Goal: Task Accomplishment & Management: Use online tool/utility

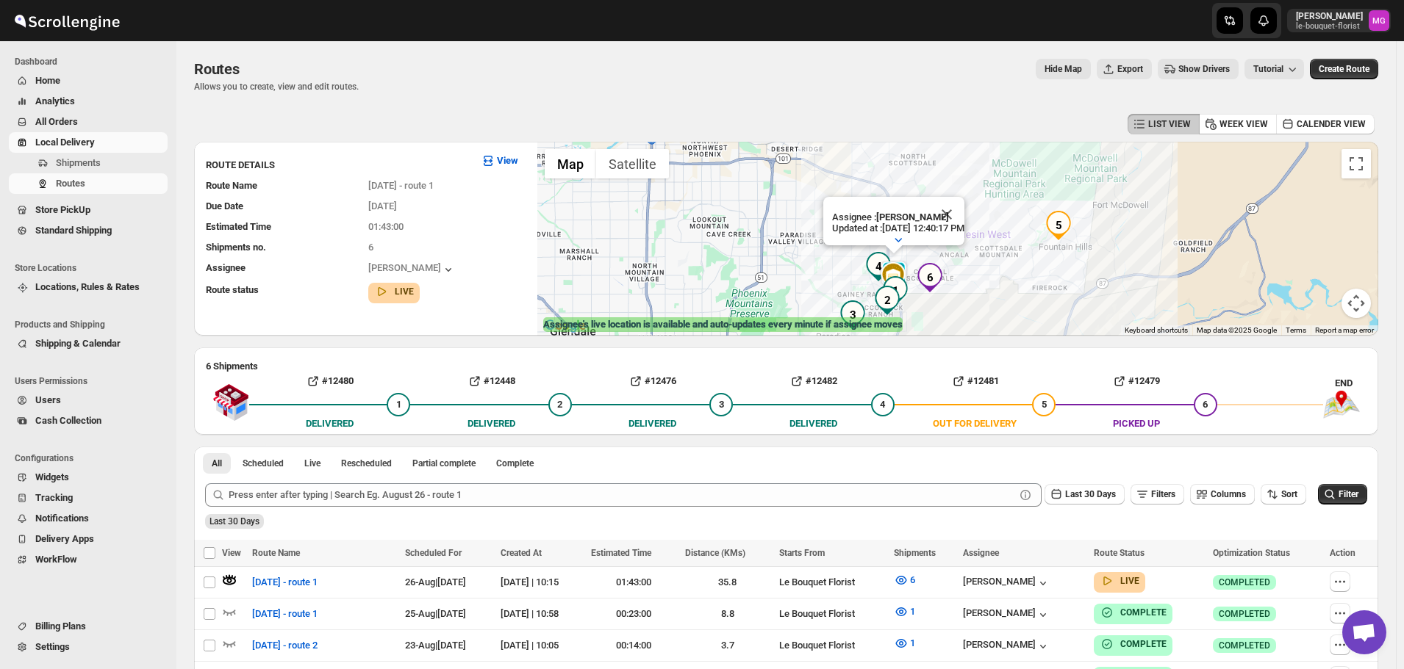
click at [57, 122] on span "All Orders" at bounding box center [56, 121] width 43 height 11
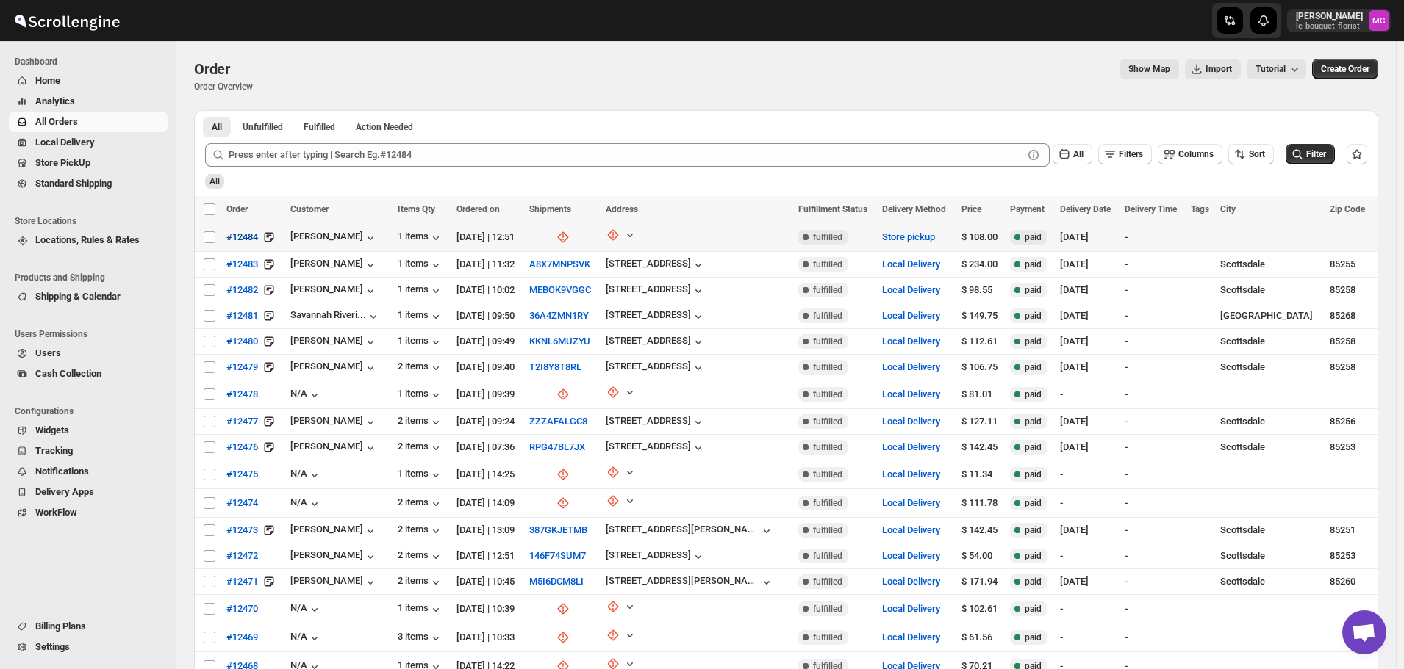
click at [252, 238] on span "#12484" at bounding box center [242, 237] width 32 height 15
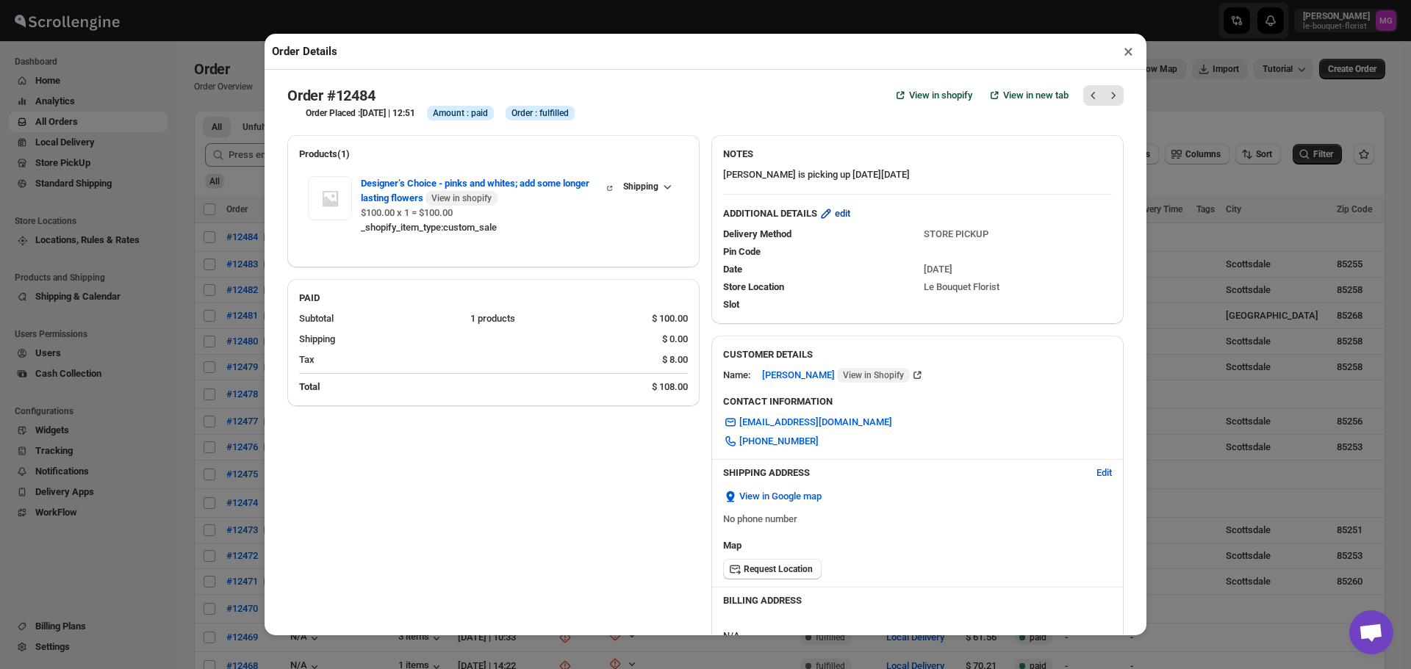
click at [823, 218] on icon "button" at bounding box center [826, 214] width 15 height 15
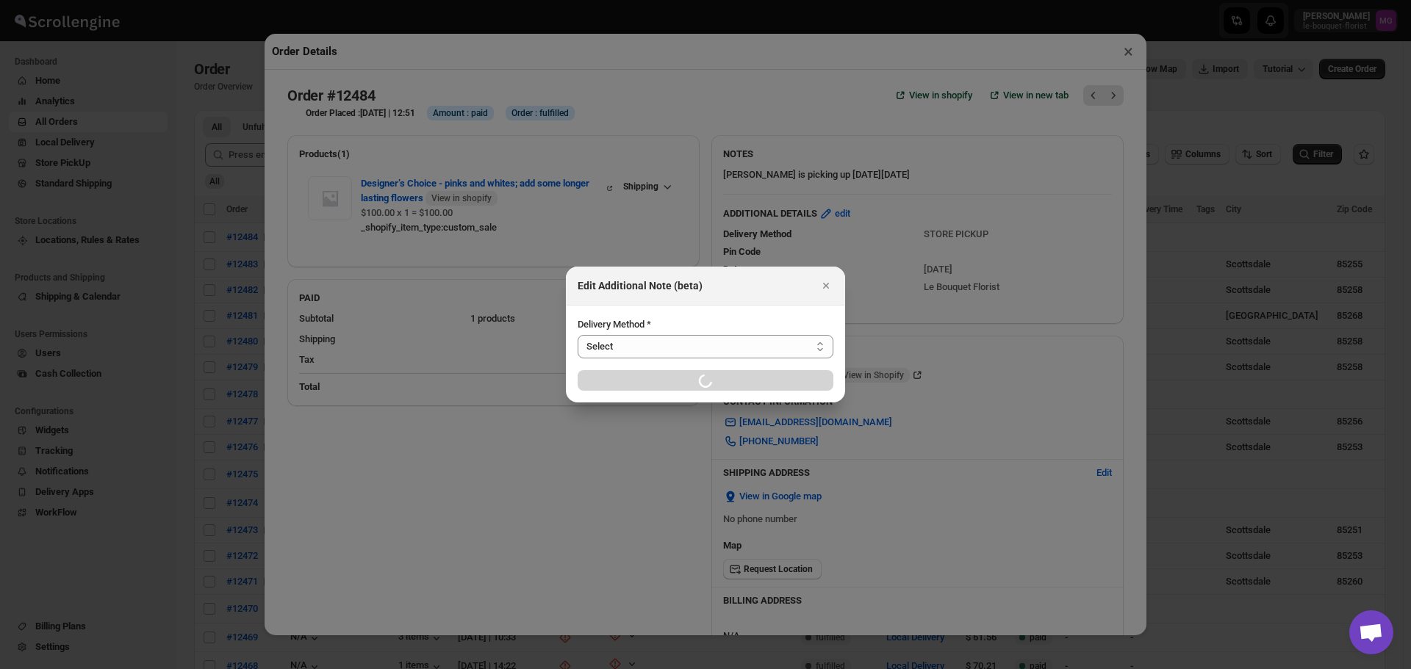
select select "STORE_PICKUP"
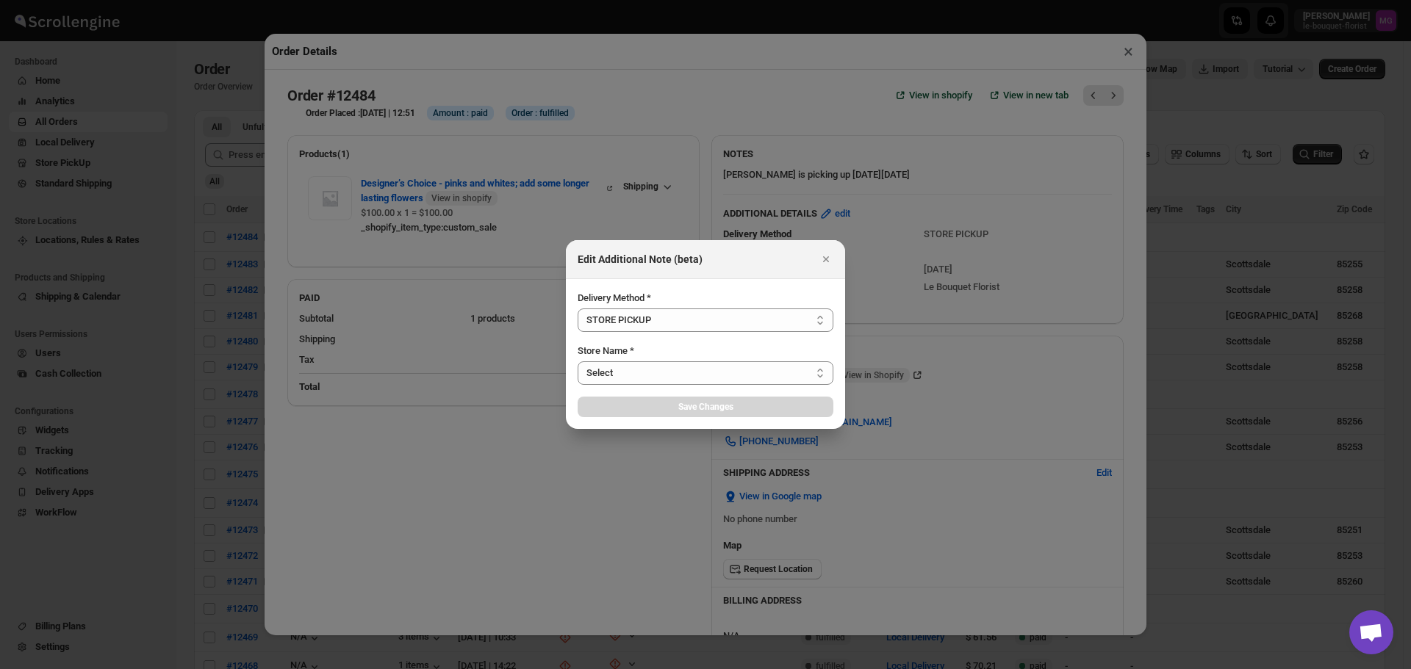
select select "67182988fdd300583c220c76"
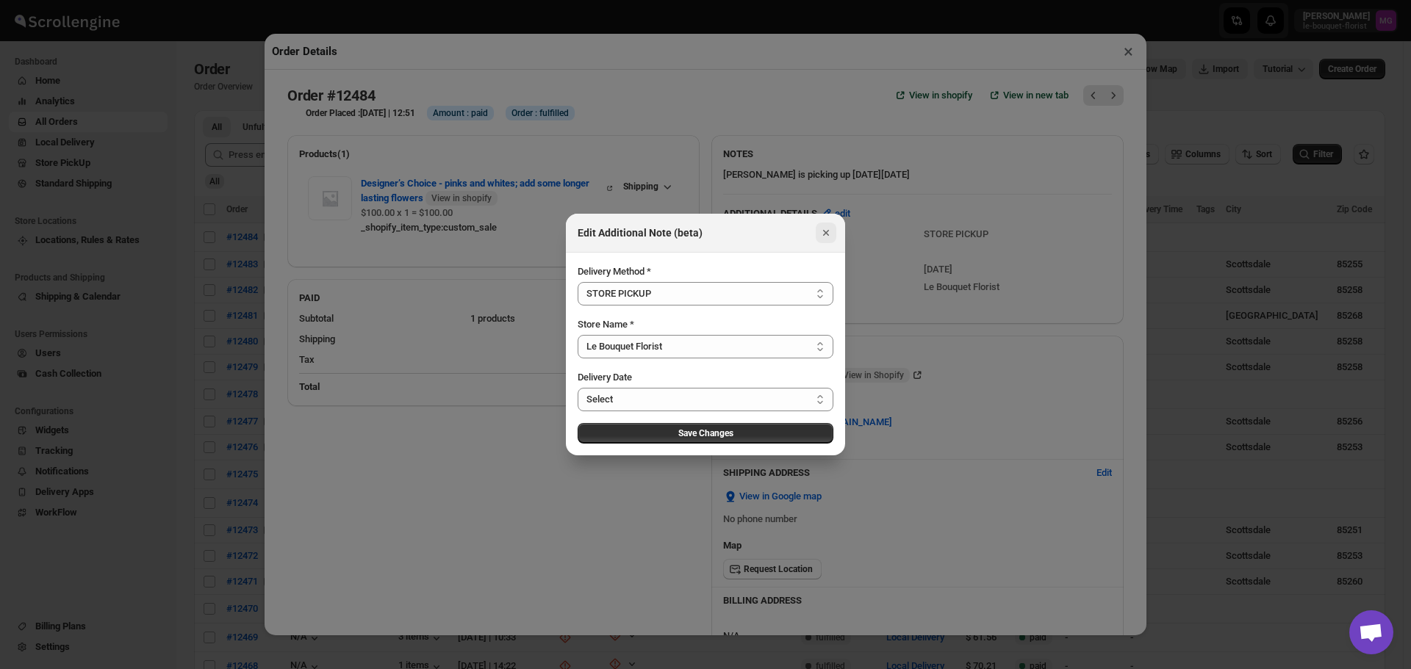
click at [831, 223] on button "Close" at bounding box center [826, 233] width 21 height 21
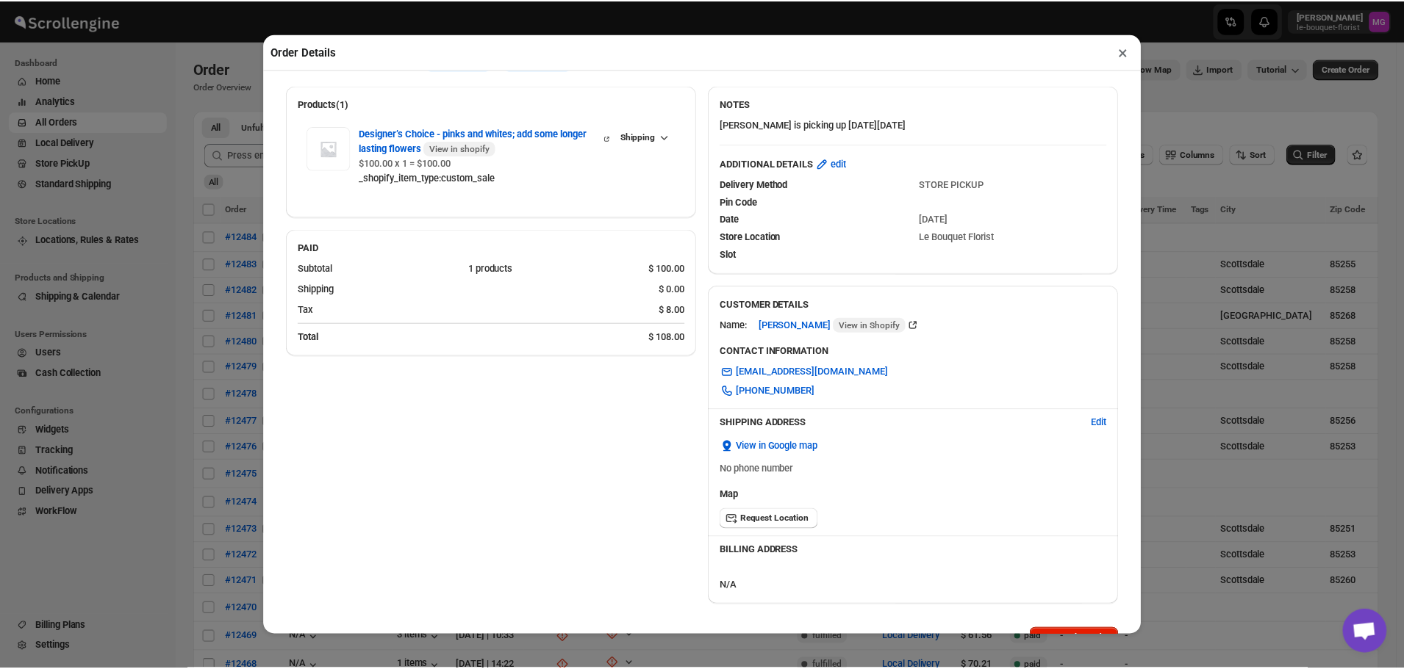
scroll to position [24, 0]
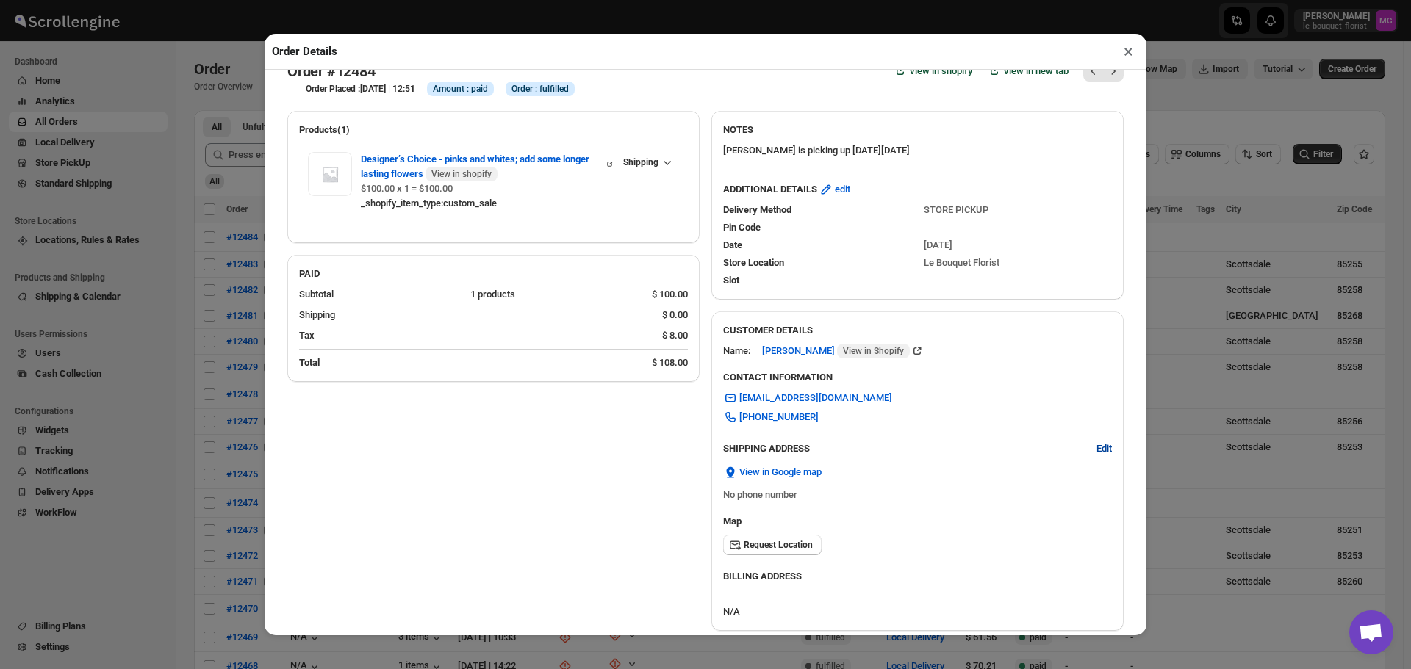
click at [1099, 451] on span "Edit" at bounding box center [1103, 449] width 15 height 15
select select "US"
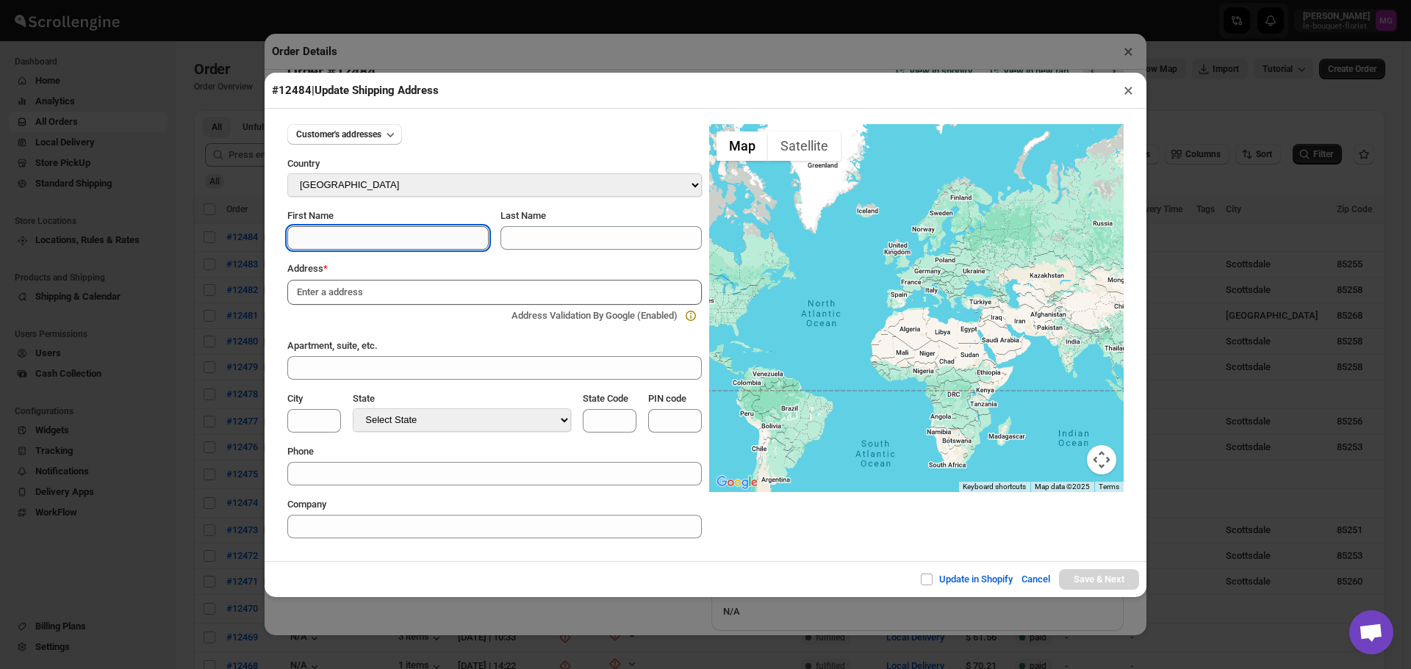
click at [331, 235] on input "First Name" at bounding box center [387, 238] width 201 height 24
type input "Gene"
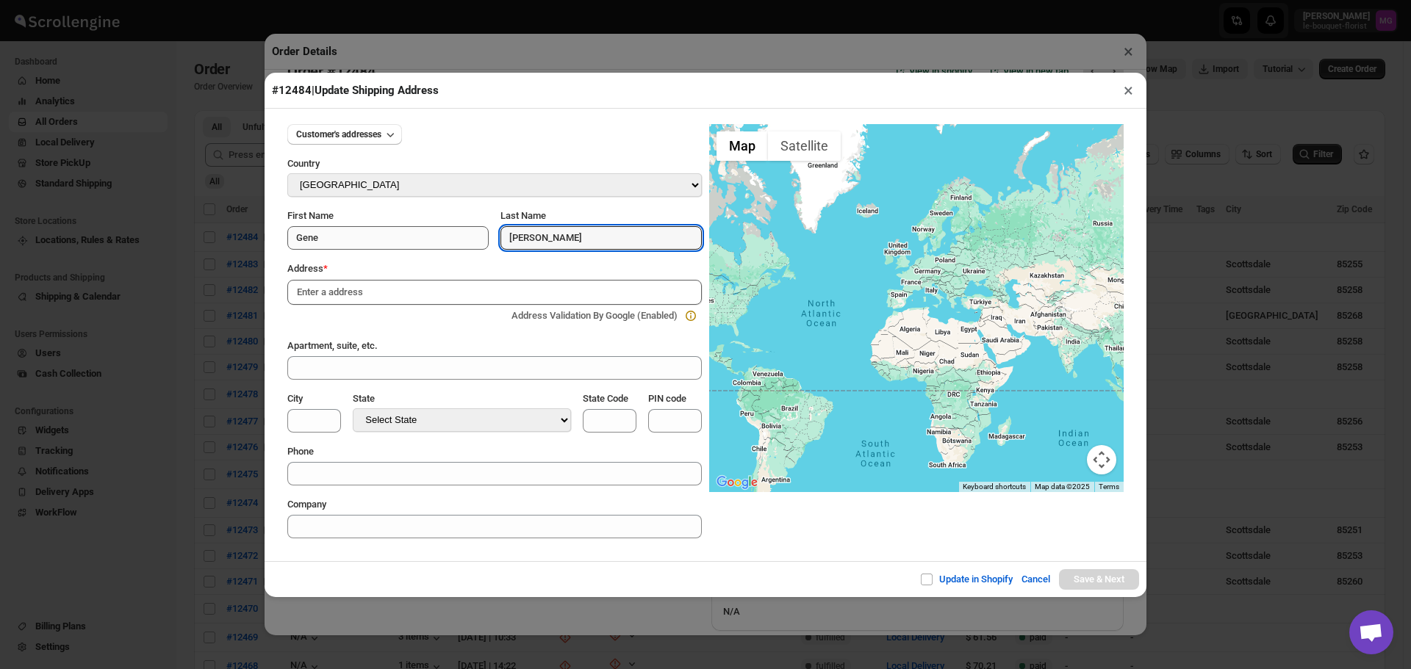
type input "[PERSON_NAME]"
click at [393, 305] on input "9393" at bounding box center [494, 292] width 414 height 25
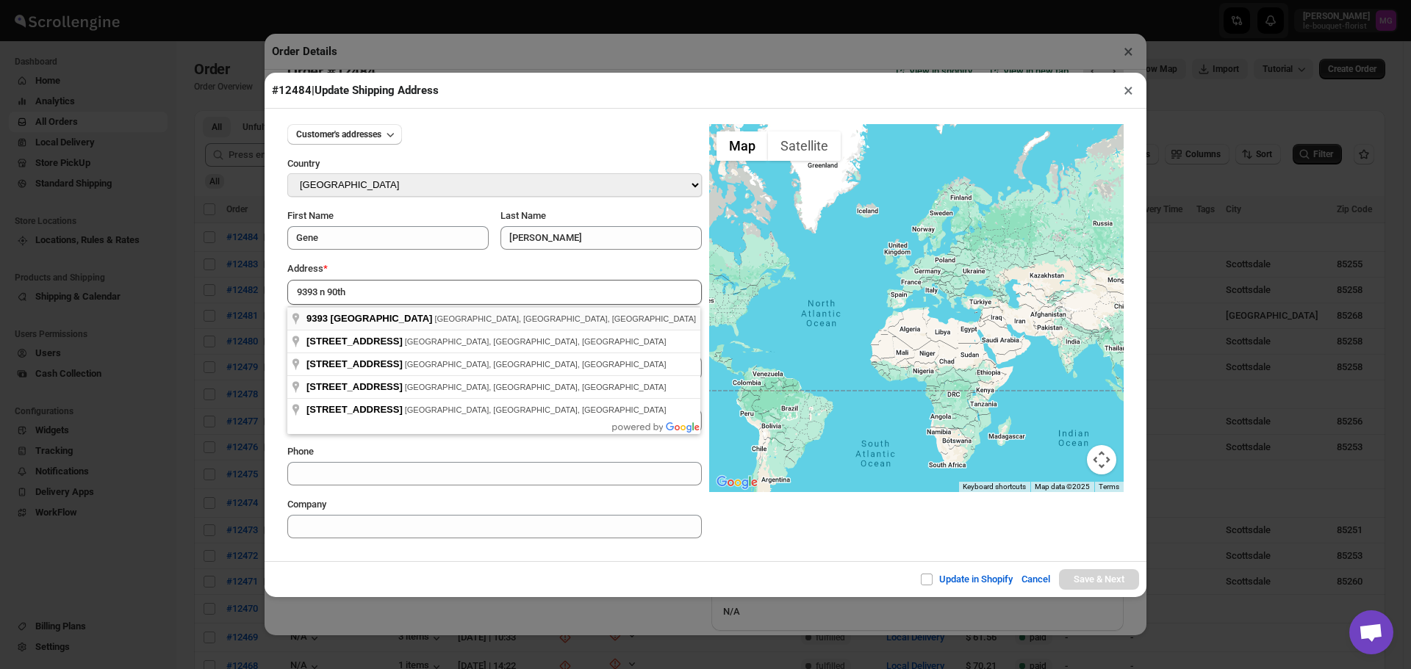
type input "[STREET_ADDRESS]"
type input "[GEOGRAPHIC_DATA]"
select select "[US_STATE]"
type input "AZ"
type input "85258"
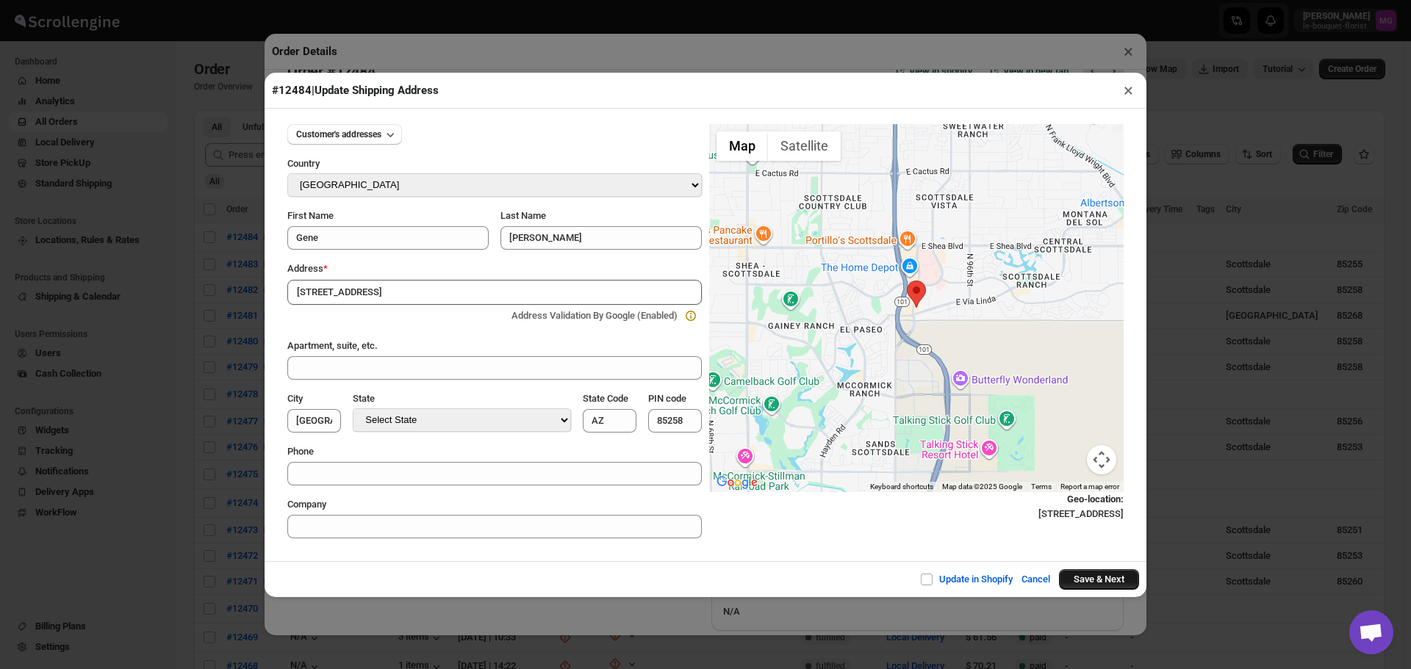
click at [1083, 573] on button "Save & Next" at bounding box center [1099, 580] width 80 height 21
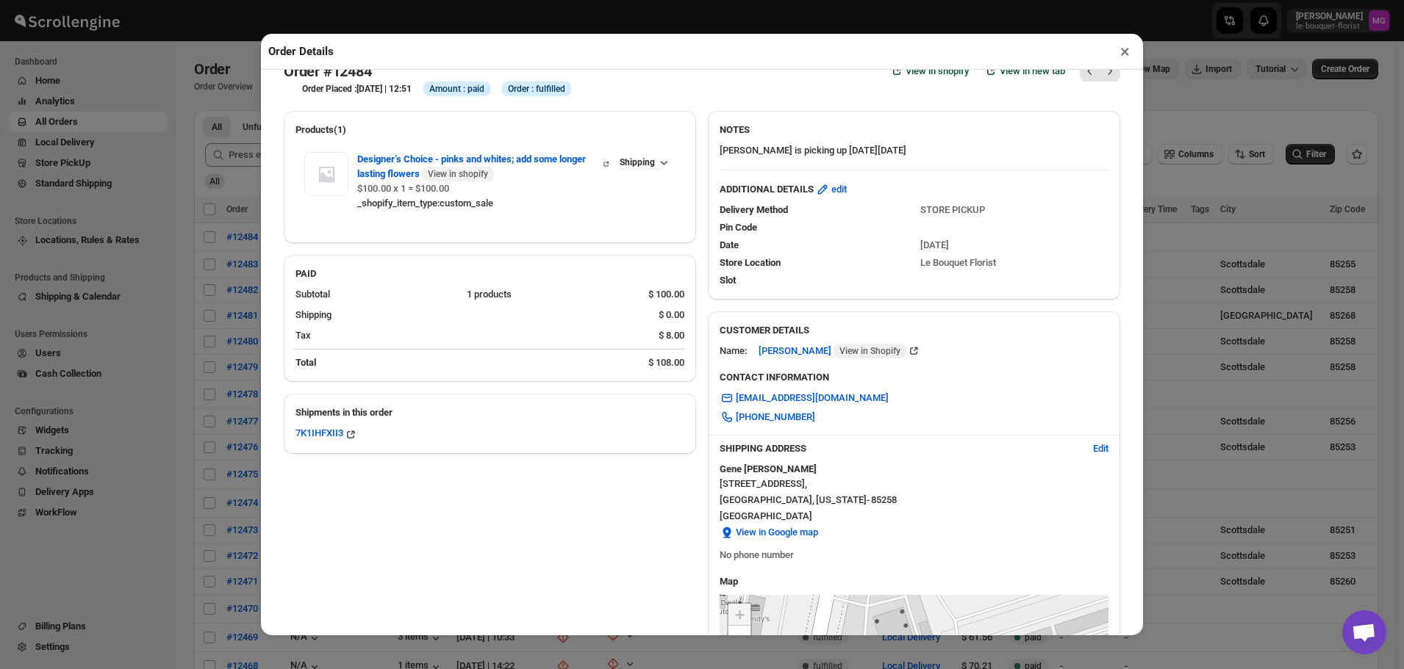
click at [1125, 51] on button "×" at bounding box center [1124, 51] width 21 height 21
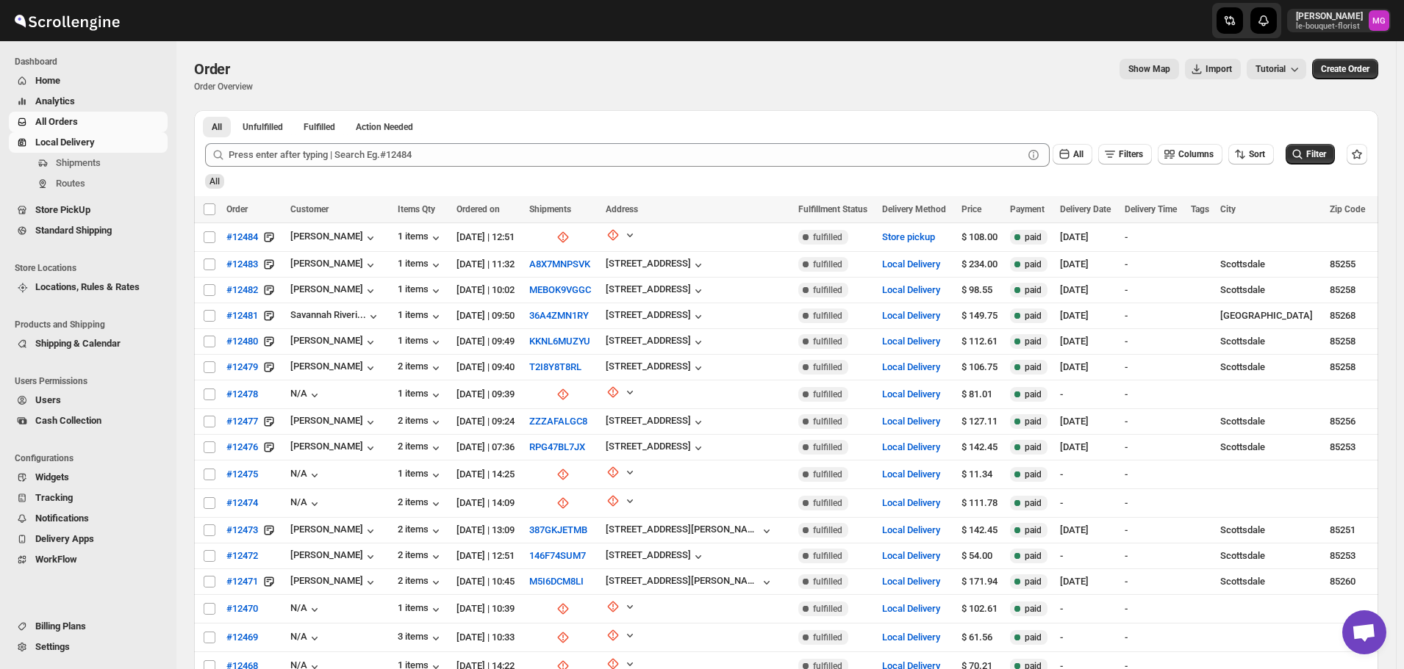
click at [49, 140] on span "Local Delivery" at bounding box center [65, 142] width 60 height 11
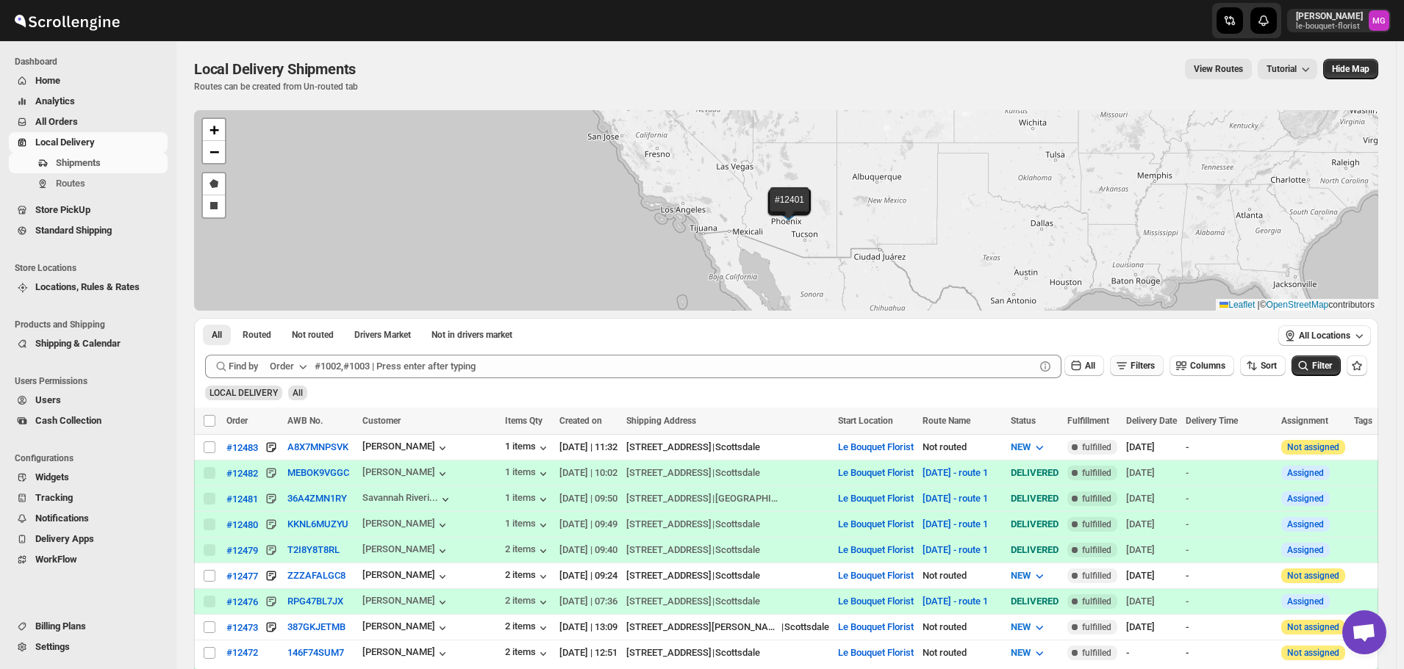
click at [1136, 358] on button "Filters" at bounding box center [1137, 366] width 54 height 21
click at [1148, 431] on button "Add Filter" at bounding box center [1143, 424] width 68 height 21
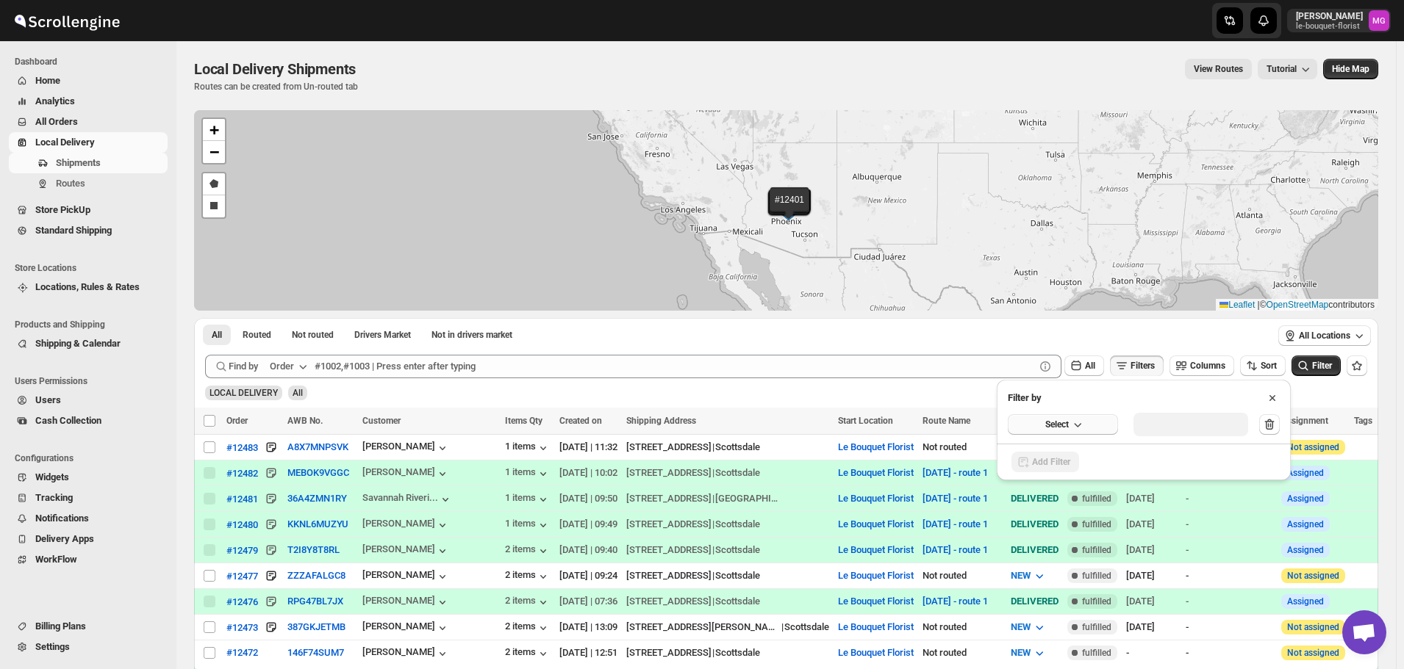
click at [1083, 423] on icon "button" at bounding box center [1077, 424] width 15 height 15
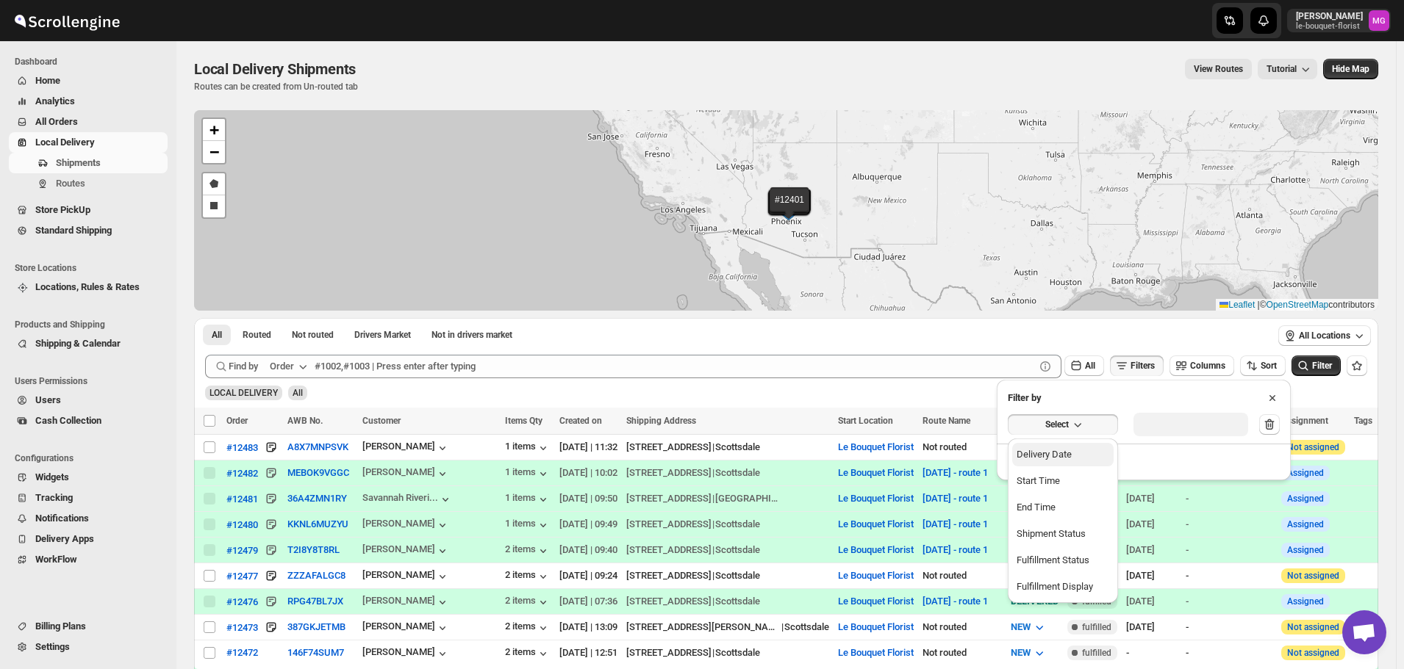
click at [1085, 445] on button "Delivery Date" at bounding box center [1062, 455] width 101 height 24
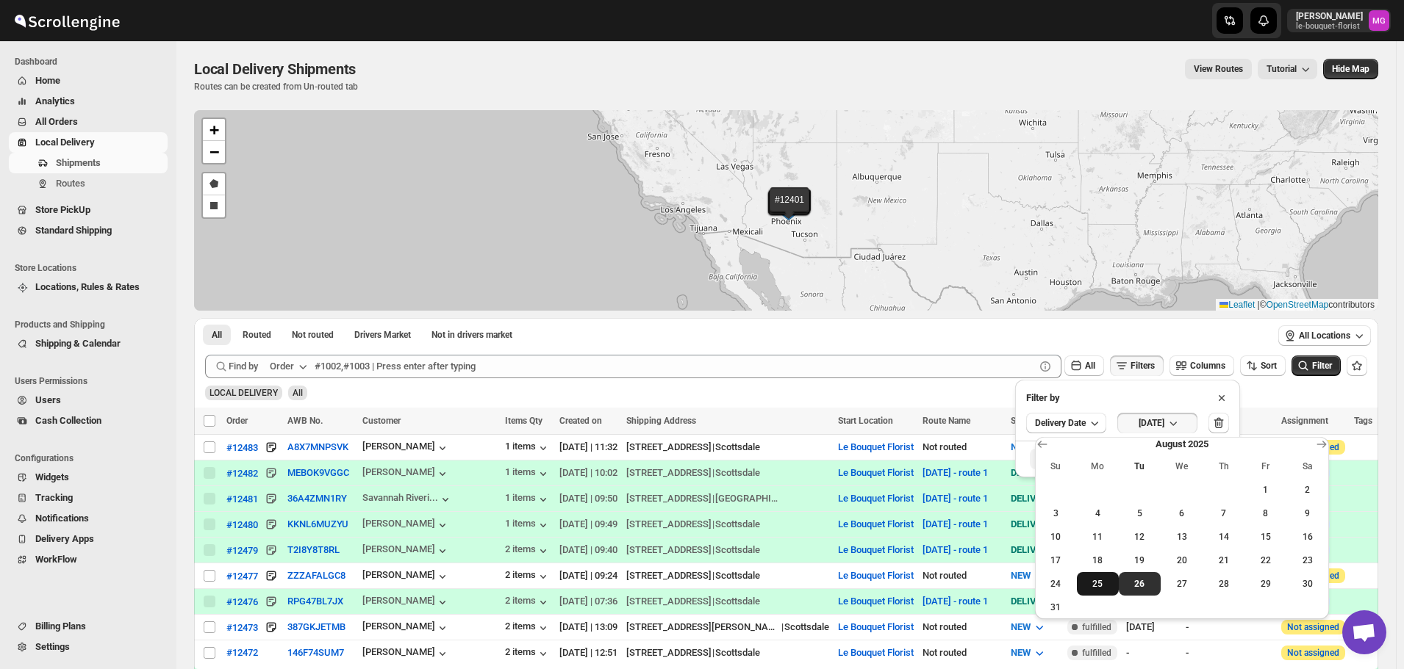
click at [1113, 584] on button "25" at bounding box center [1098, 584] width 42 height 24
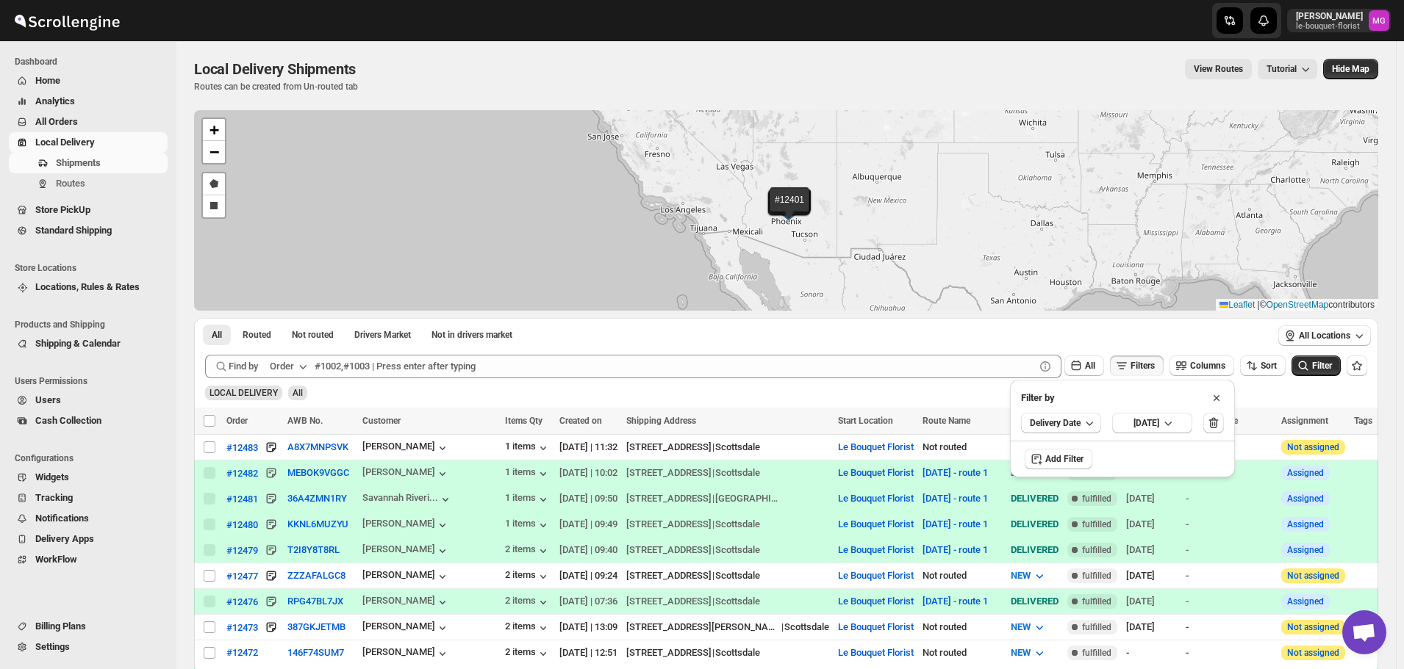
click at [1300, 378] on div "LOCAL DELIVERY All" at bounding box center [783, 387] width 1168 height 28
click at [1302, 376] on div "Filter" at bounding box center [1315, 367] width 49 height 22
click at [1309, 371] on icon "submit" at bounding box center [1303, 366] width 15 height 15
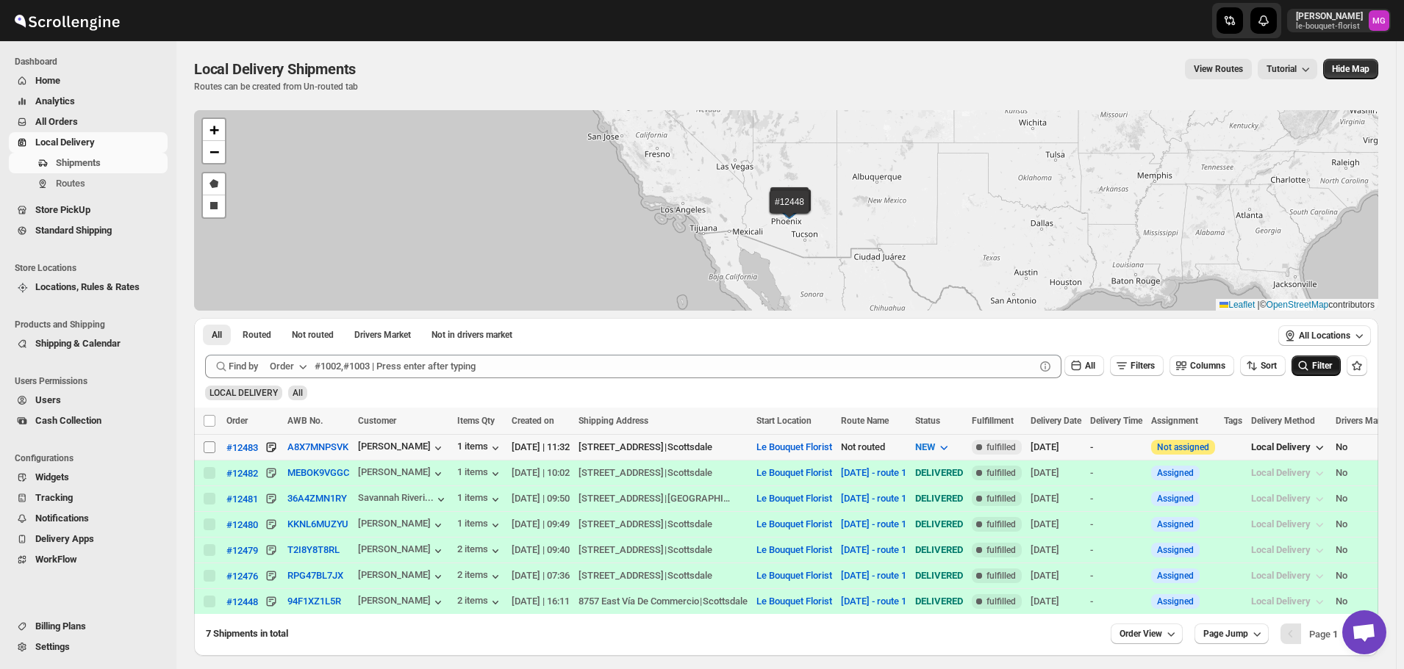
click at [215, 447] on span at bounding box center [209, 447] width 13 height 13
click at [215, 447] on input "Select shipment" at bounding box center [210, 448] width 12 height 12
checkbox input "false"
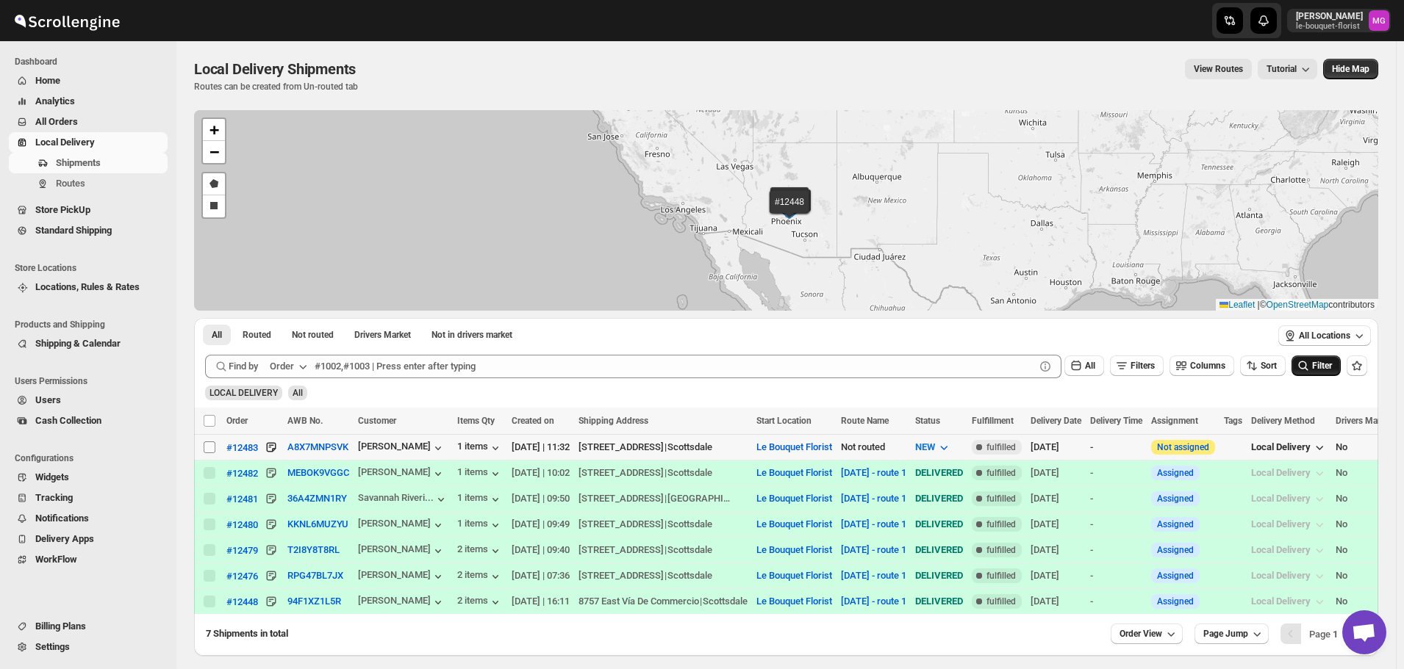
checkbox input "false"
click at [212, 448] on input "Select shipment" at bounding box center [210, 448] width 12 height 12
checkbox input "true"
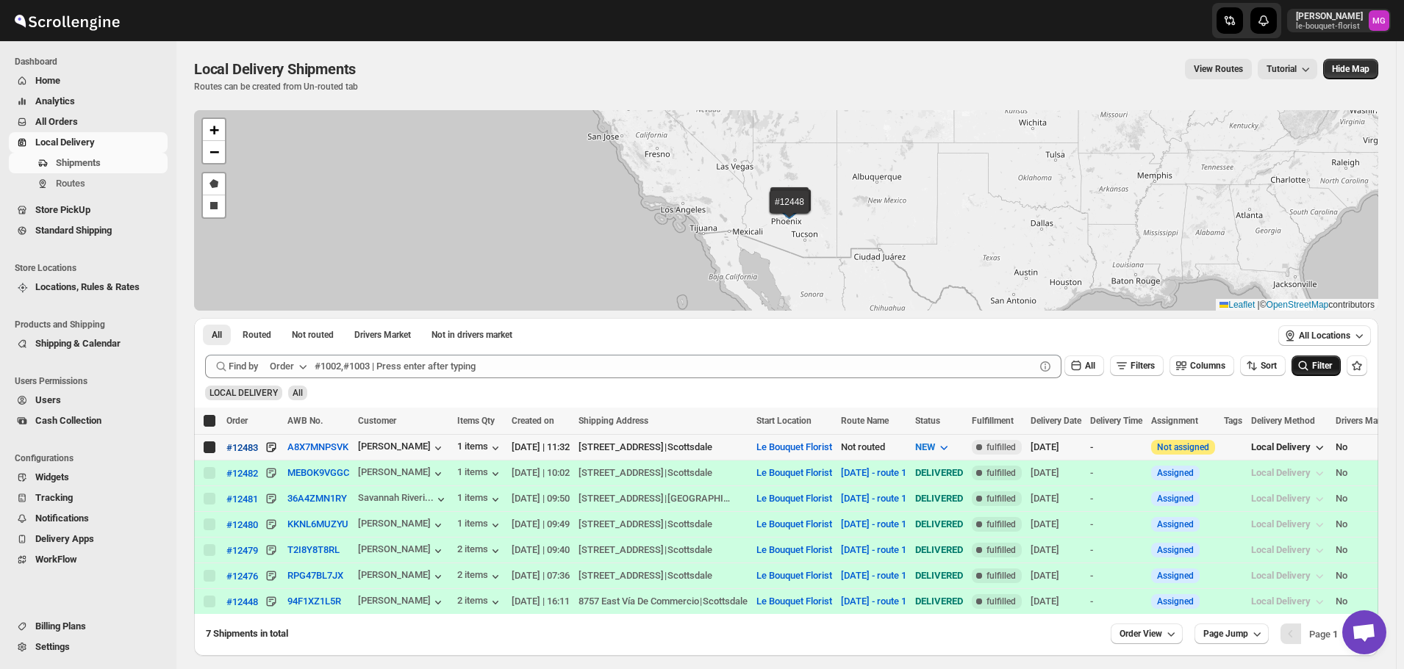
checkbox input "true"
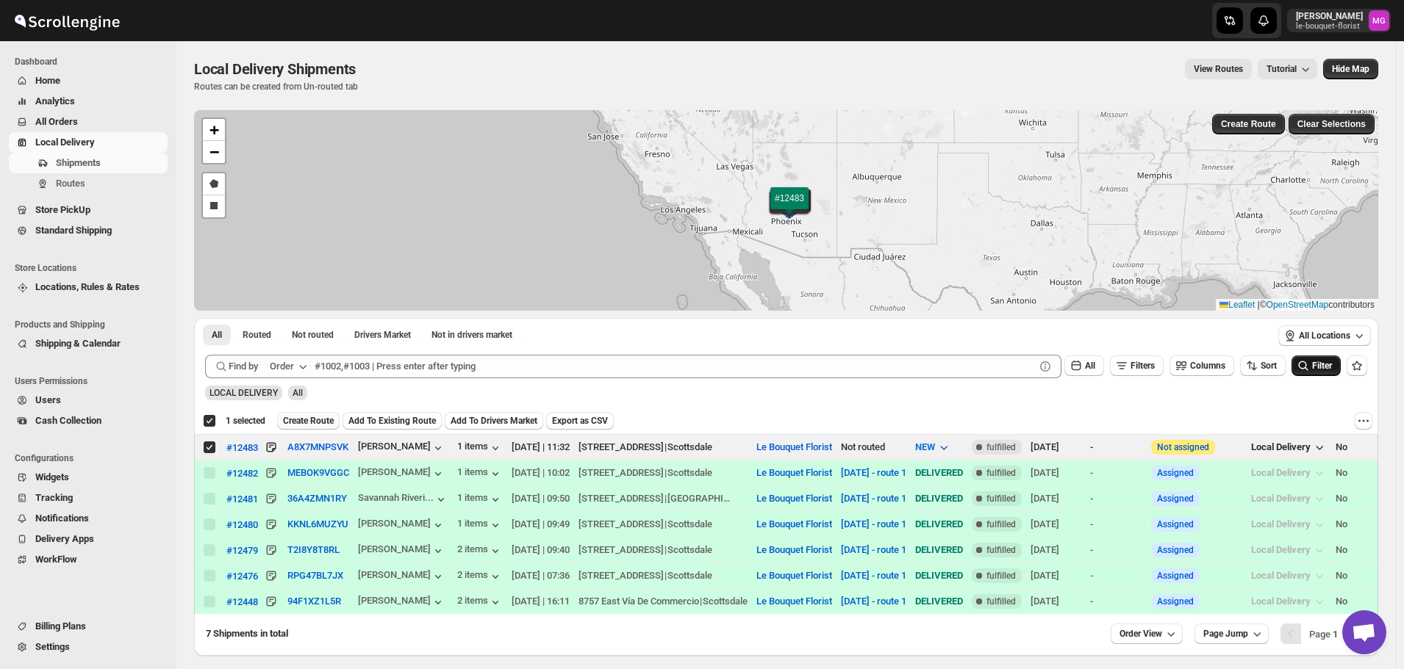
click at [294, 422] on span "Create Route" at bounding box center [308, 421] width 51 height 12
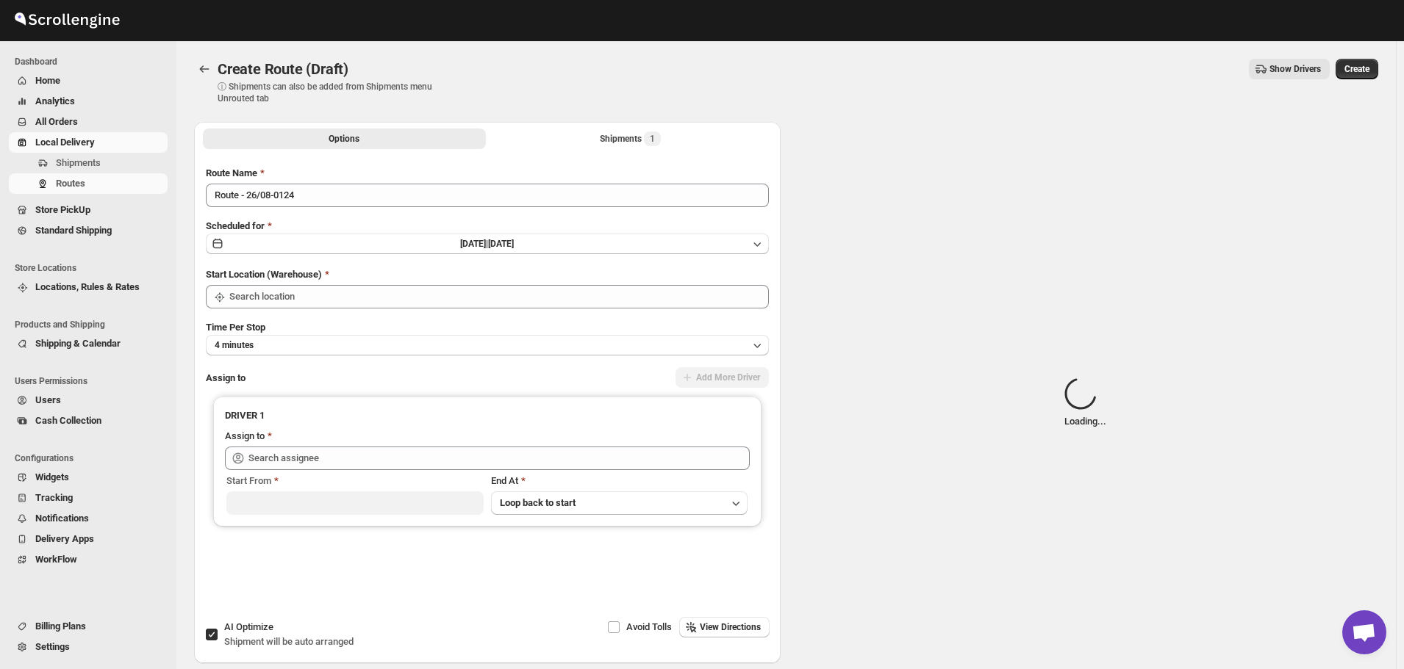
type input "Le Bouquet Florist"
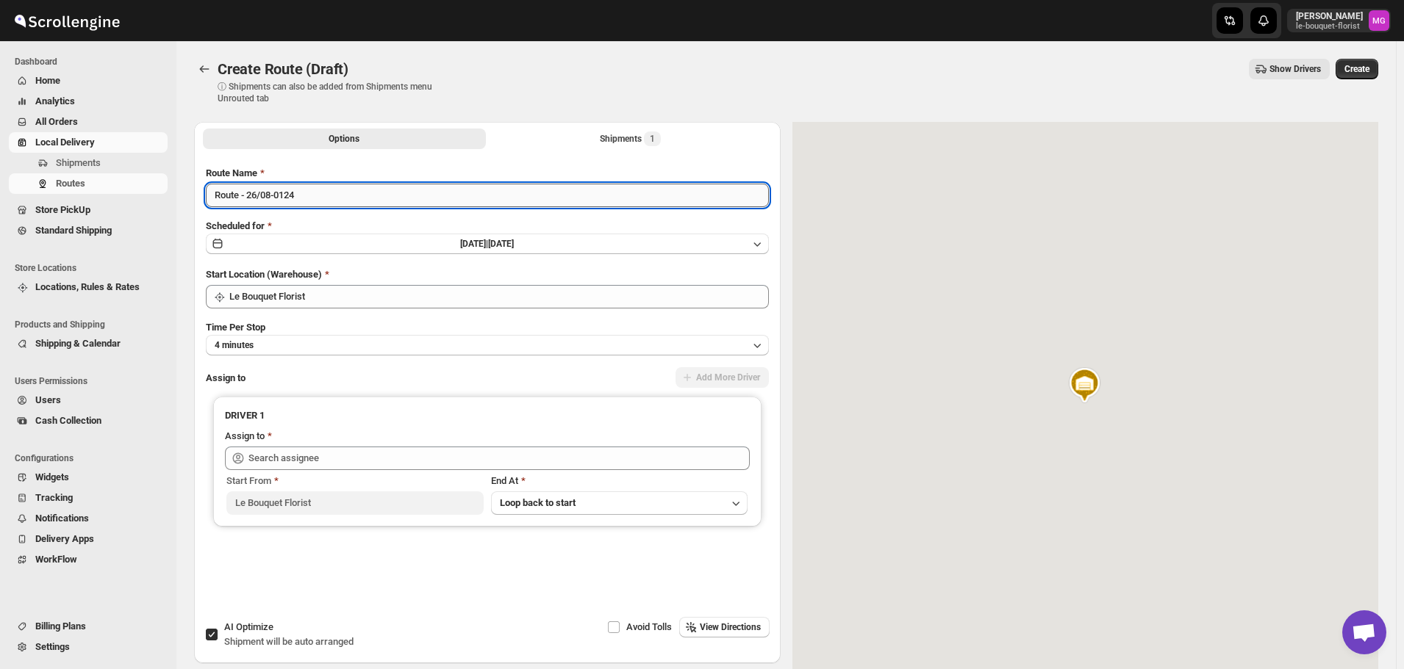
click at [287, 195] on input "Route - 26/08-0124" at bounding box center [487, 196] width 563 height 24
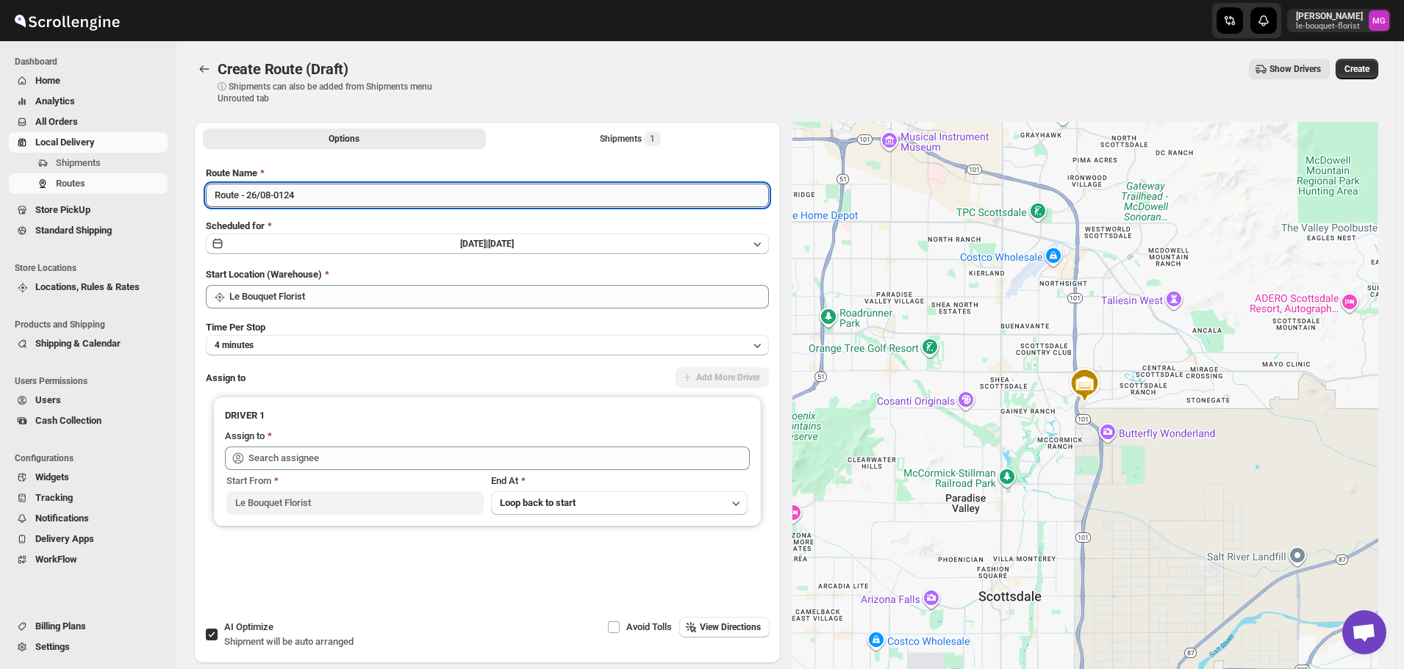
click at [287, 195] on input "Route - 26/08-0124" at bounding box center [487, 196] width 563 height 24
type input "[DATE] - route 2"
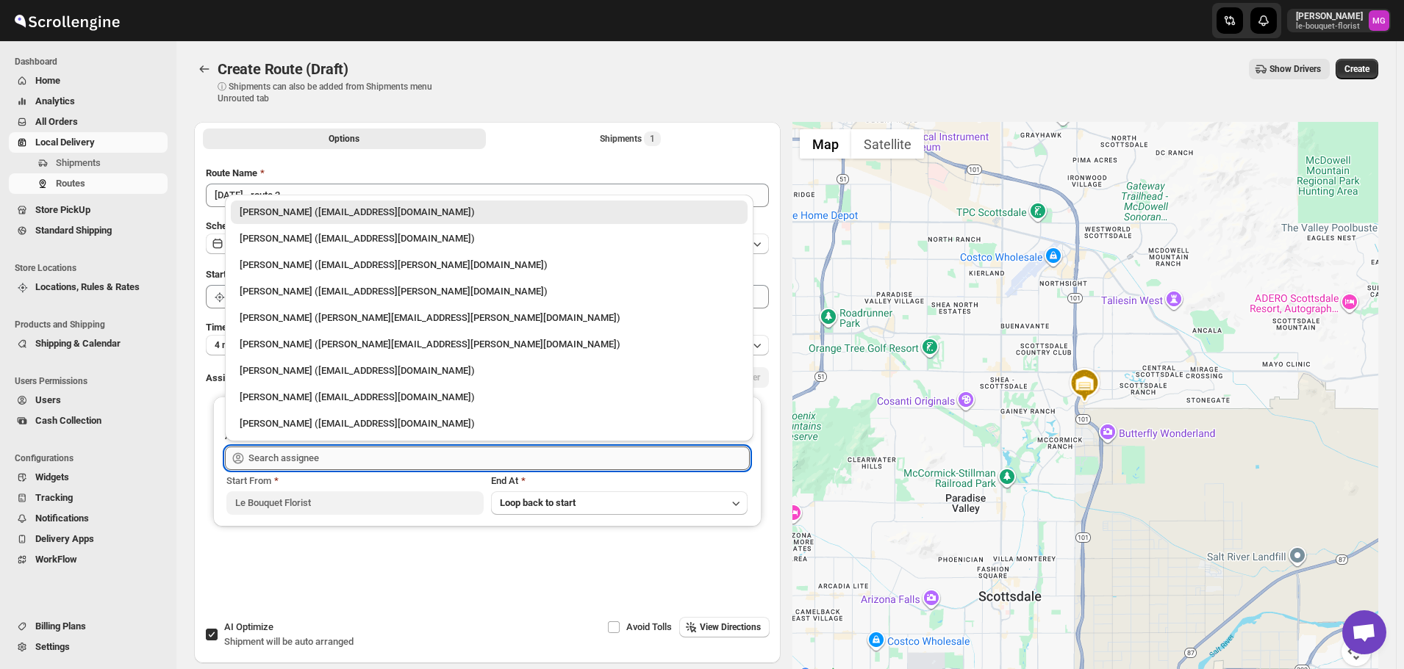
click at [285, 462] on input "text" at bounding box center [498, 459] width 501 height 24
click at [313, 243] on div "[PERSON_NAME] ([EMAIL_ADDRESS][DOMAIN_NAME])" at bounding box center [489, 238] width 499 height 15
type input "[PERSON_NAME] ([EMAIL_ADDRESS][DOMAIN_NAME])"
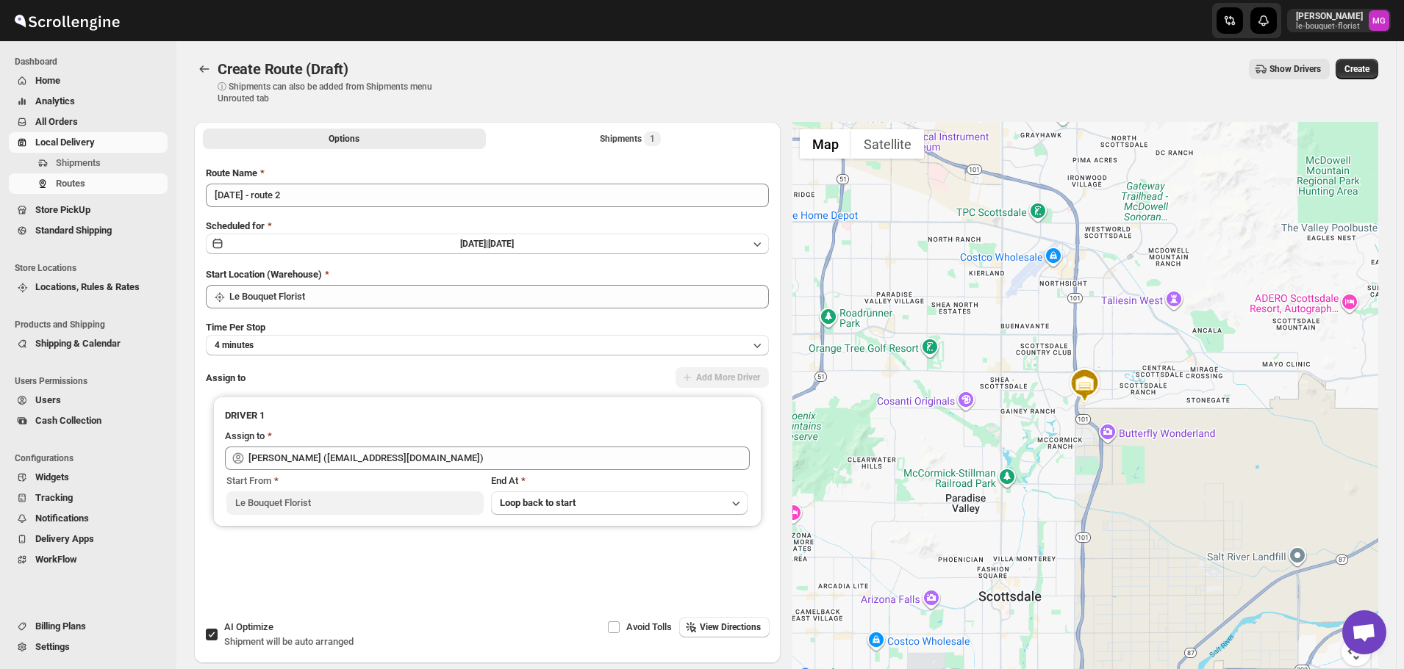
click at [227, 646] on span "Shipment will be auto arranged" at bounding box center [288, 641] width 129 height 11
click at [218, 641] on input "AI Optimize Shipment will be auto arranged" at bounding box center [212, 635] width 12 height 12
checkbox input "false"
click at [1371, 75] on button "Create" at bounding box center [1356, 69] width 43 height 21
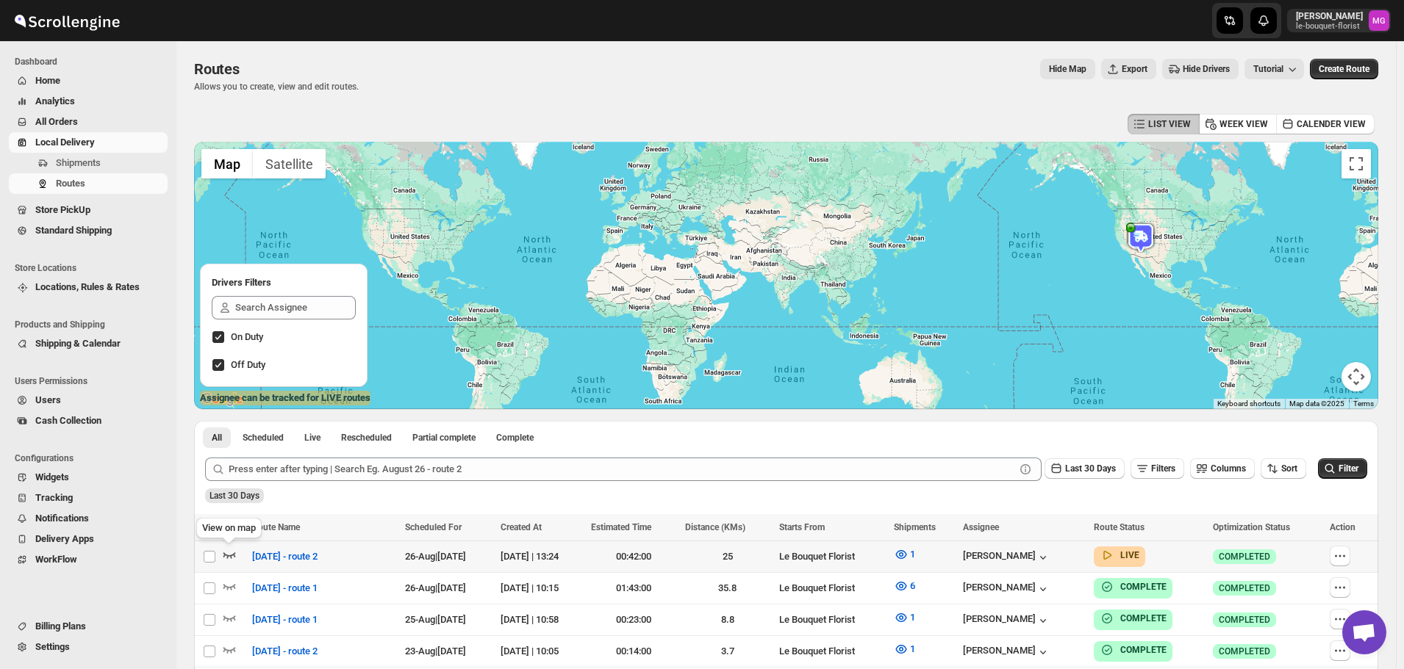
click at [227, 556] on icon "button" at bounding box center [229, 556] width 12 height 6
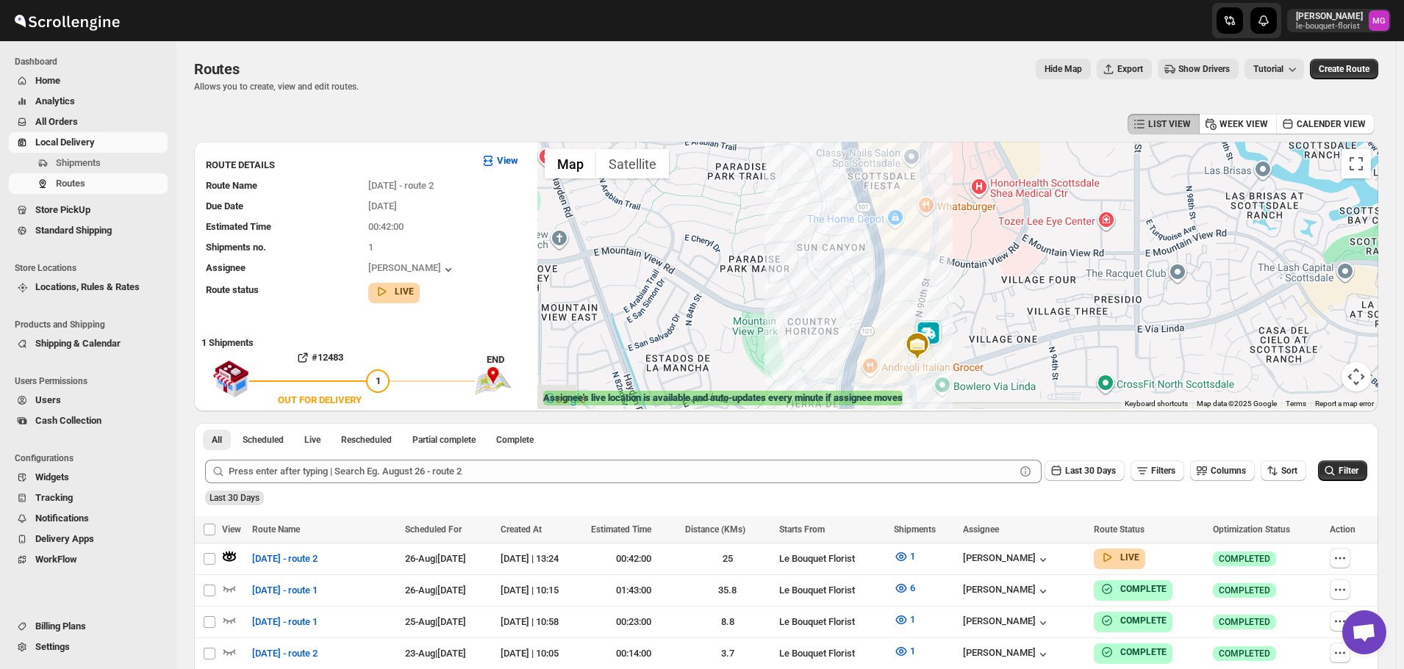
drag, startPoint x: 947, startPoint y: 390, endPoint x: 965, endPoint y: 304, distance: 87.1
click at [965, 304] on div at bounding box center [957, 276] width 841 height 268
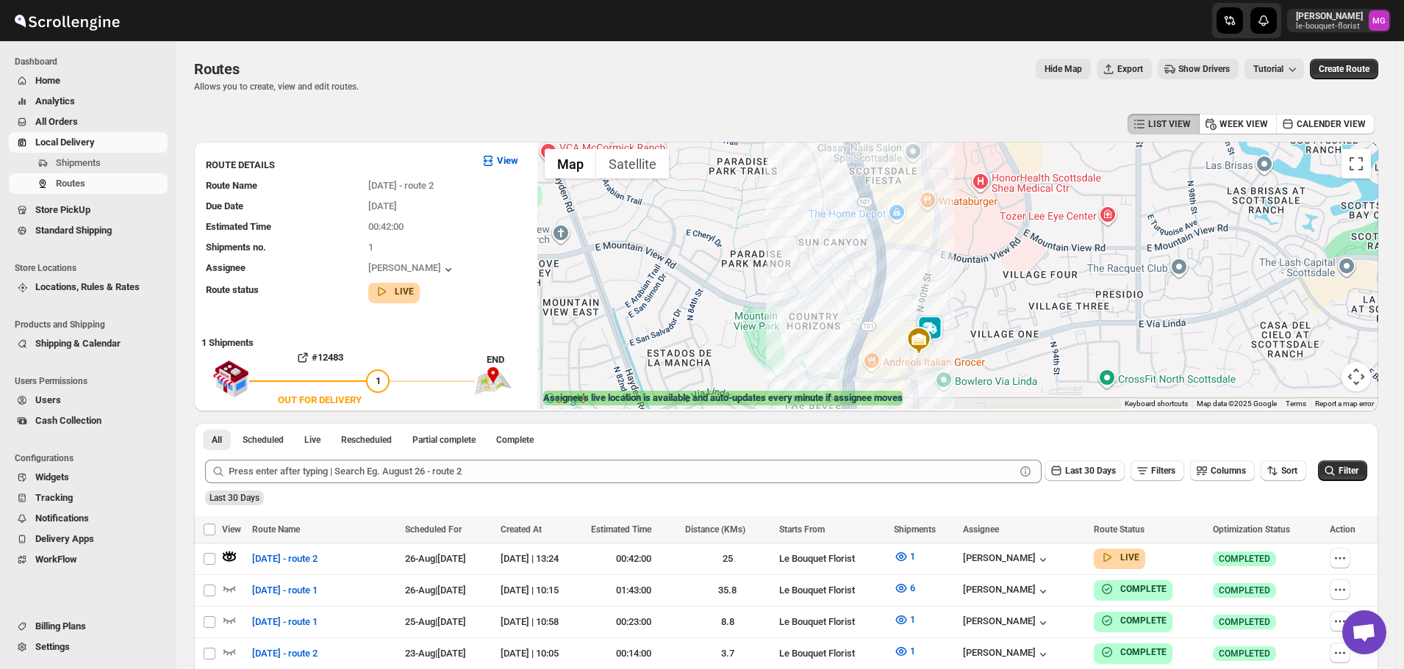
click at [936, 323] on img at bounding box center [929, 329] width 29 height 29
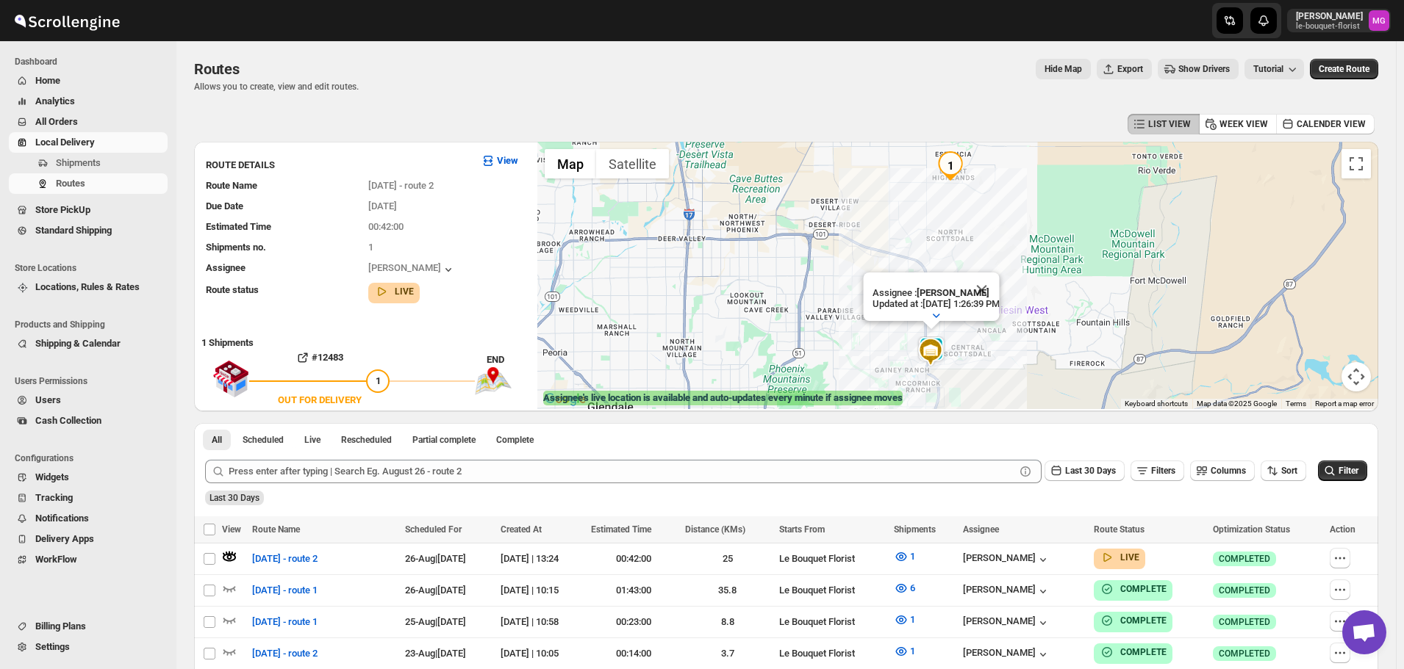
drag, startPoint x: 1083, startPoint y: 317, endPoint x: 1110, endPoint y: 337, distance: 34.1
click at [1110, 337] on div "Assignee : Olivia Trott Updated at : 8/26/2025, 1:26:39 PM Duty mode Enabled Ba…" at bounding box center [957, 276] width 841 height 268
